Goal: Find specific page/section: Find specific page/section

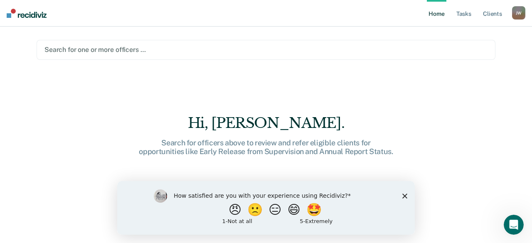
click at [90, 50] on div at bounding box center [265, 50] width 443 height 10
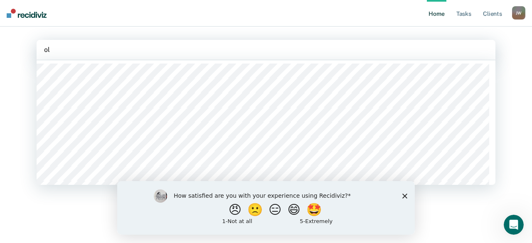
type input "ols"
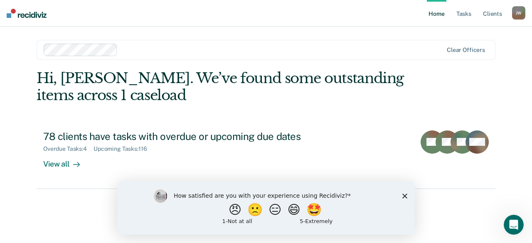
click at [405, 196] on polygon "Close survey" at bounding box center [404, 195] width 5 height 5
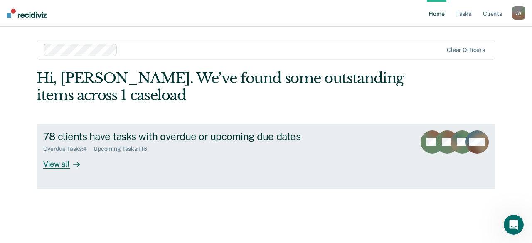
click at [56, 164] on div "View all" at bounding box center [66, 161] width 47 height 16
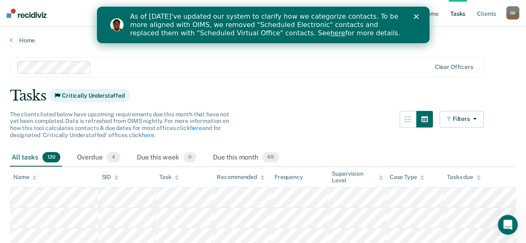
click at [36, 178] on icon at bounding box center [34, 177] width 4 height 5
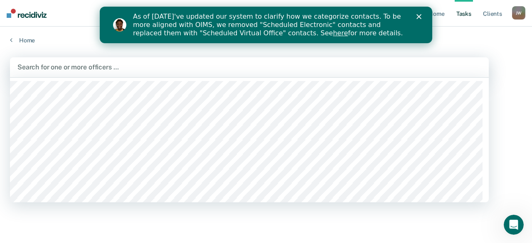
click at [47, 68] on div at bounding box center [249, 67] width 464 height 10
type input "gut"
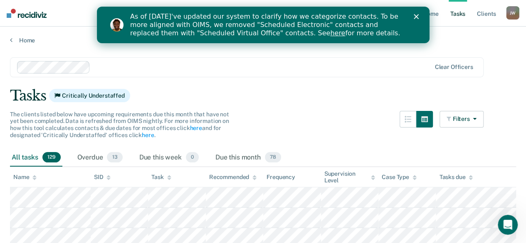
click at [36, 178] on icon at bounding box center [34, 179] width 4 height 2
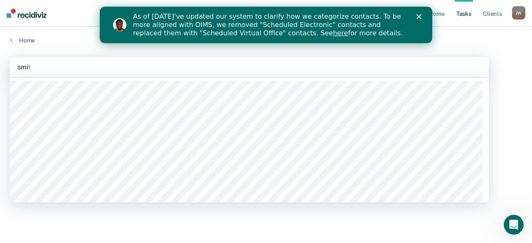
type input "[PERSON_NAME]"
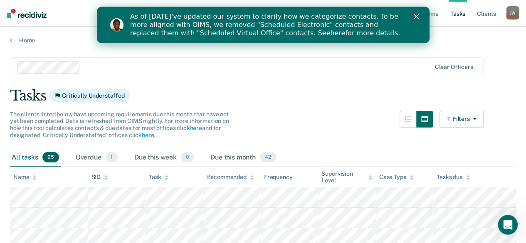
click at [34, 178] on icon at bounding box center [34, 177] width 4 height 5
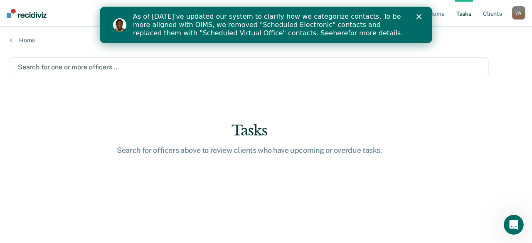
click at [82, 67] on div at bounding box center [249, 67] width 463 height 10
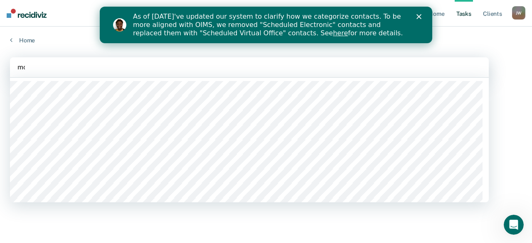
type input "mck"
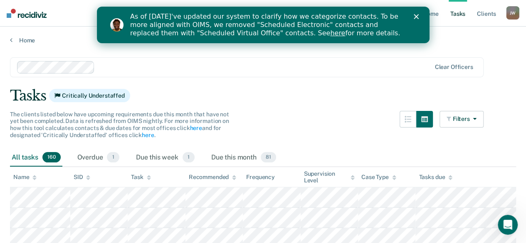
click at [35, 178] on icon at bounding box center [34, 177] width 4 height 5
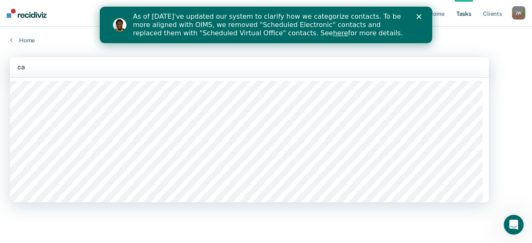
type input "cav"
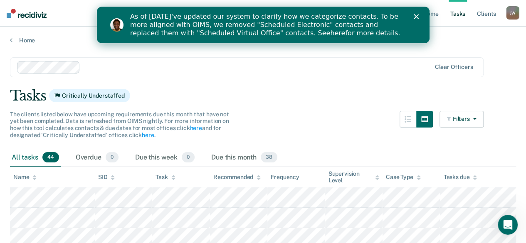
click at [34, 178] on icon at bounding box center [34, 179] width 4 height 2
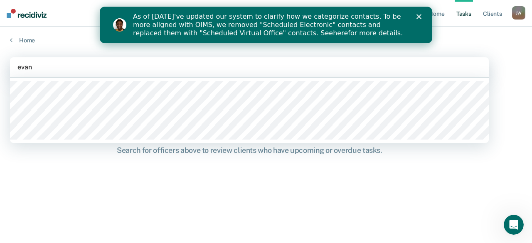
type input "[PERSON_NAME]"
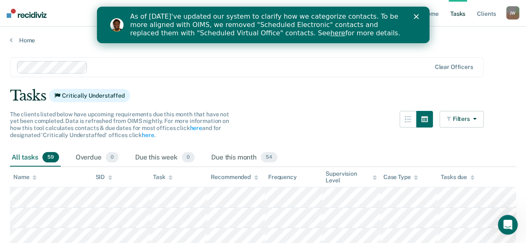
click at [36, 177] on icon at bounding box center [34, 177] width 4 height 5
